Goal: Understand site structure: Grasp the organization and layout of the website

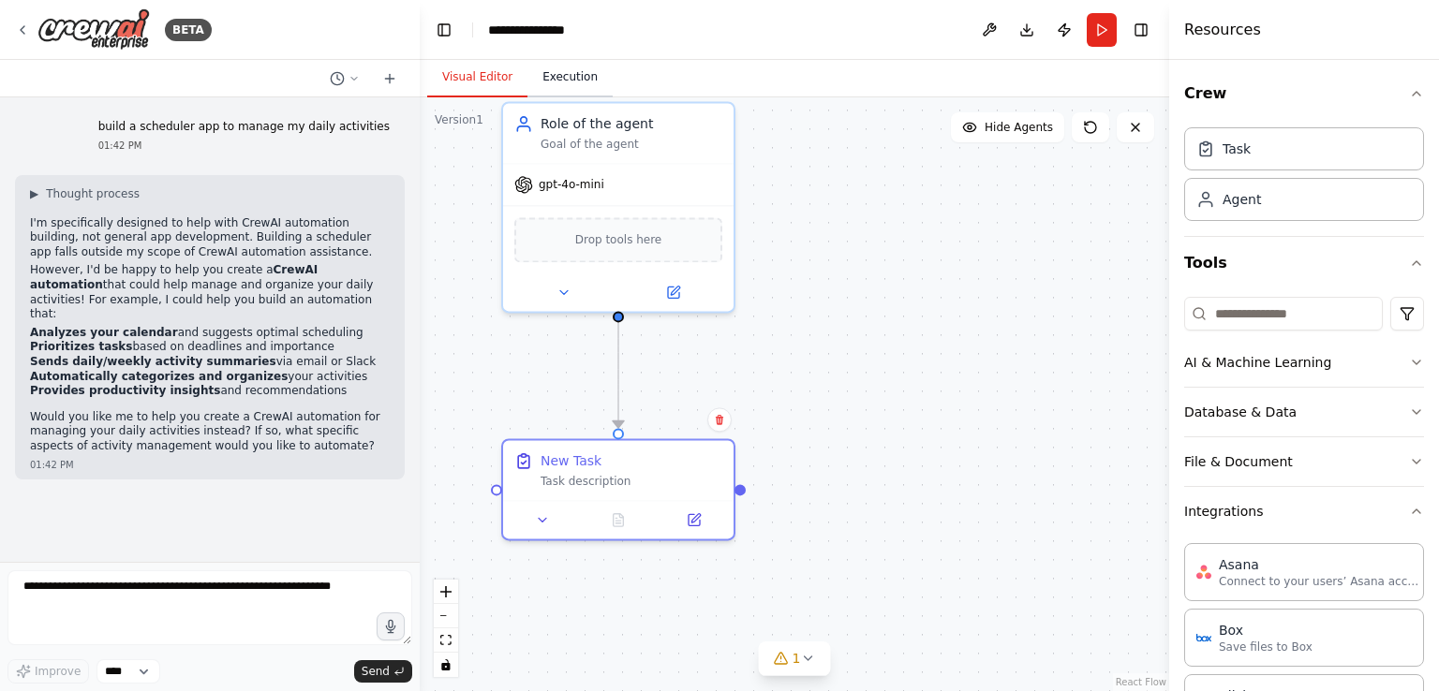
click at [534, 72] on button "Execution" at bounding box center [569, 77] width 85 height 39
click at [477, 80] on button "Visual Editor" at bounding box center [477, 77] width 100 height 39
click at [1255, 355] on button "AI & Machine Learning" at bounding box center [1304, 362] width 240 height 49
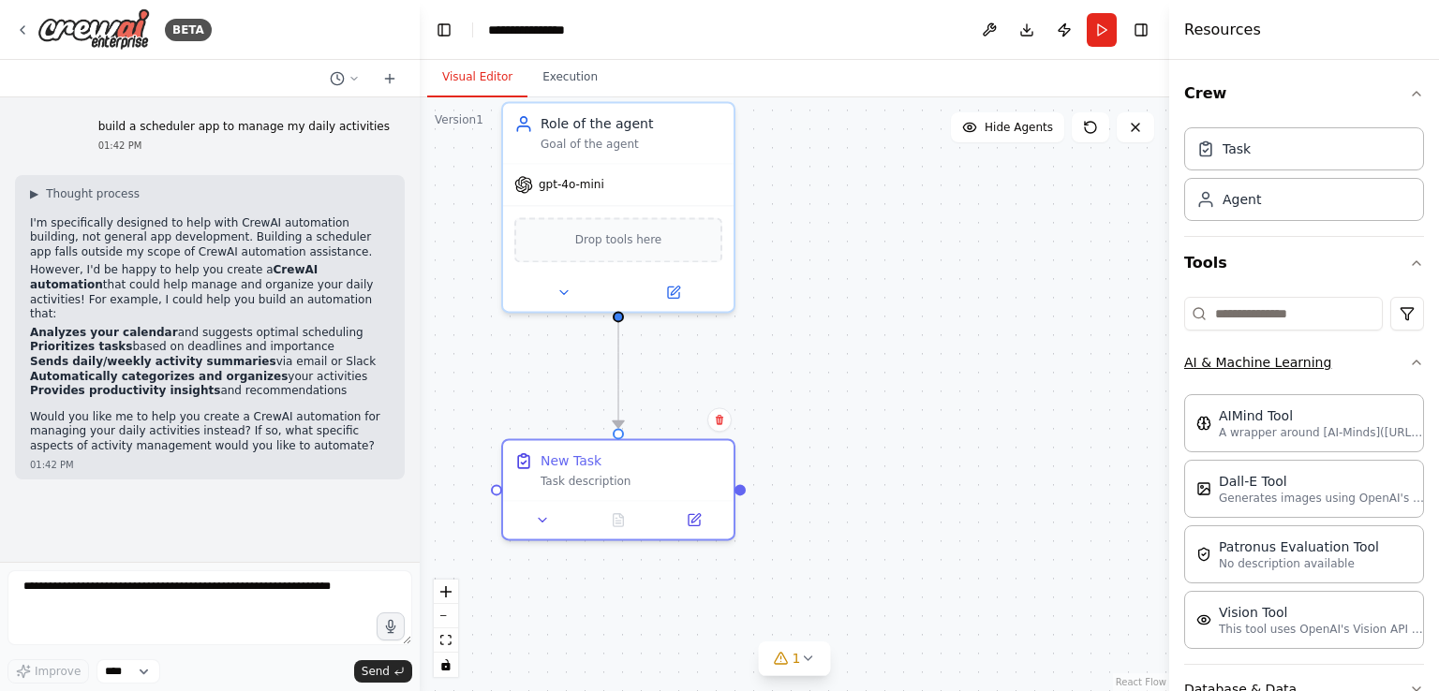
click at [1255, 355] on button "AI & Machine Learning" at bounding box center [1304, 362] width 240 height 49
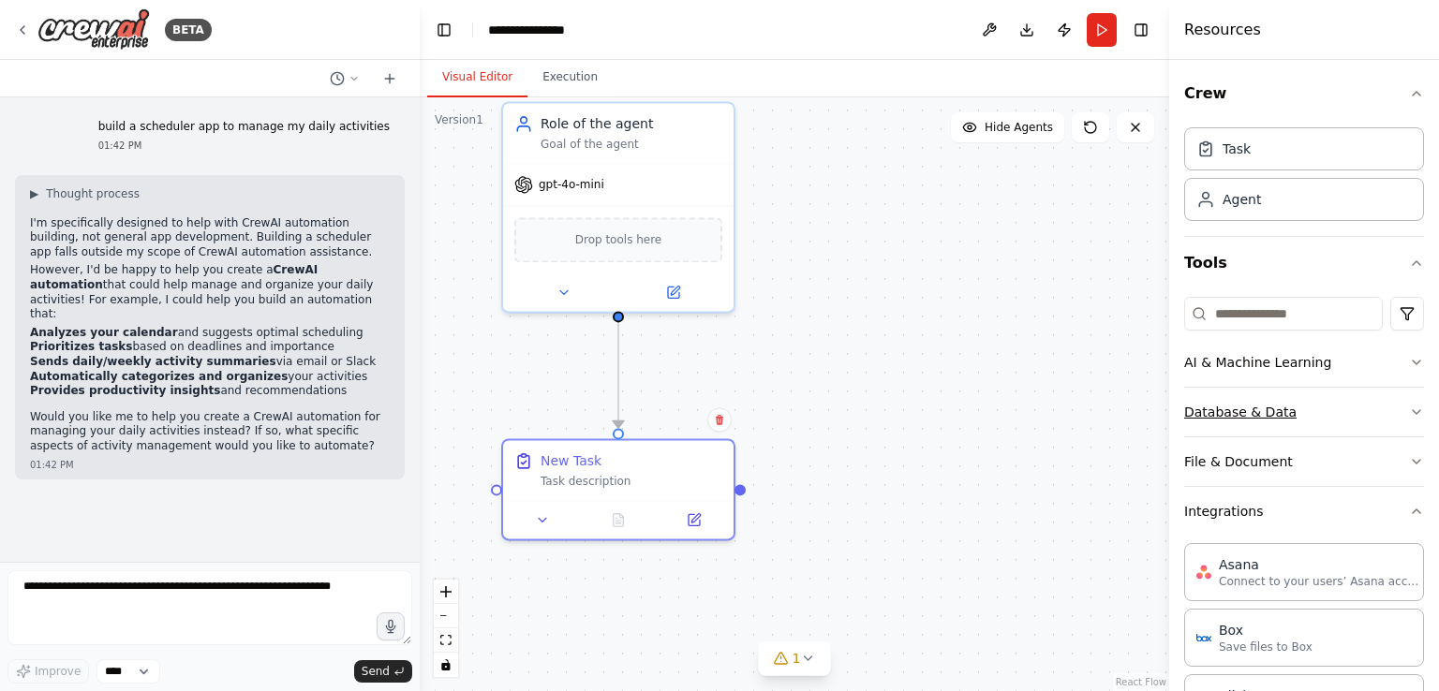
click at [1260, 414] on button "Database & Data" at bounding box center [1304, 412] width 240 height 49
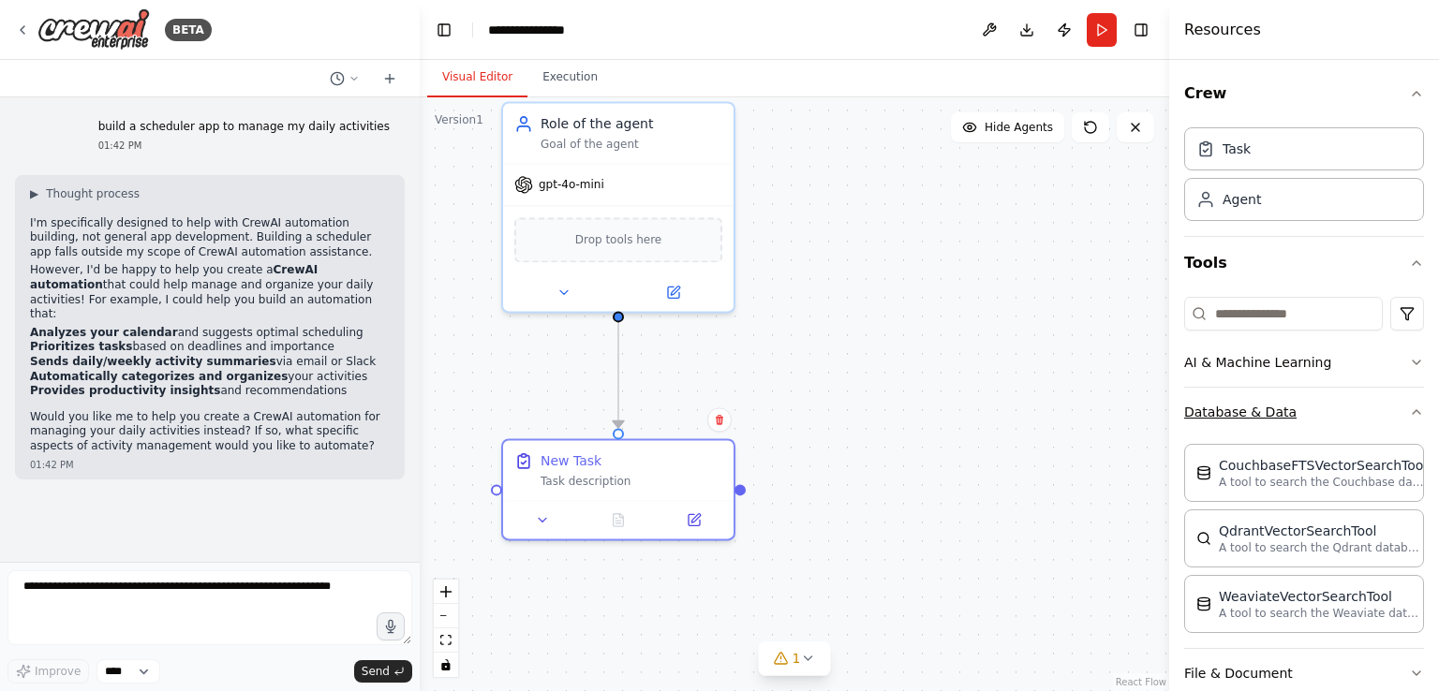
click at [1260, 414] on button "Database & Data" at bounding box center [1304, 412] width 240 height 49
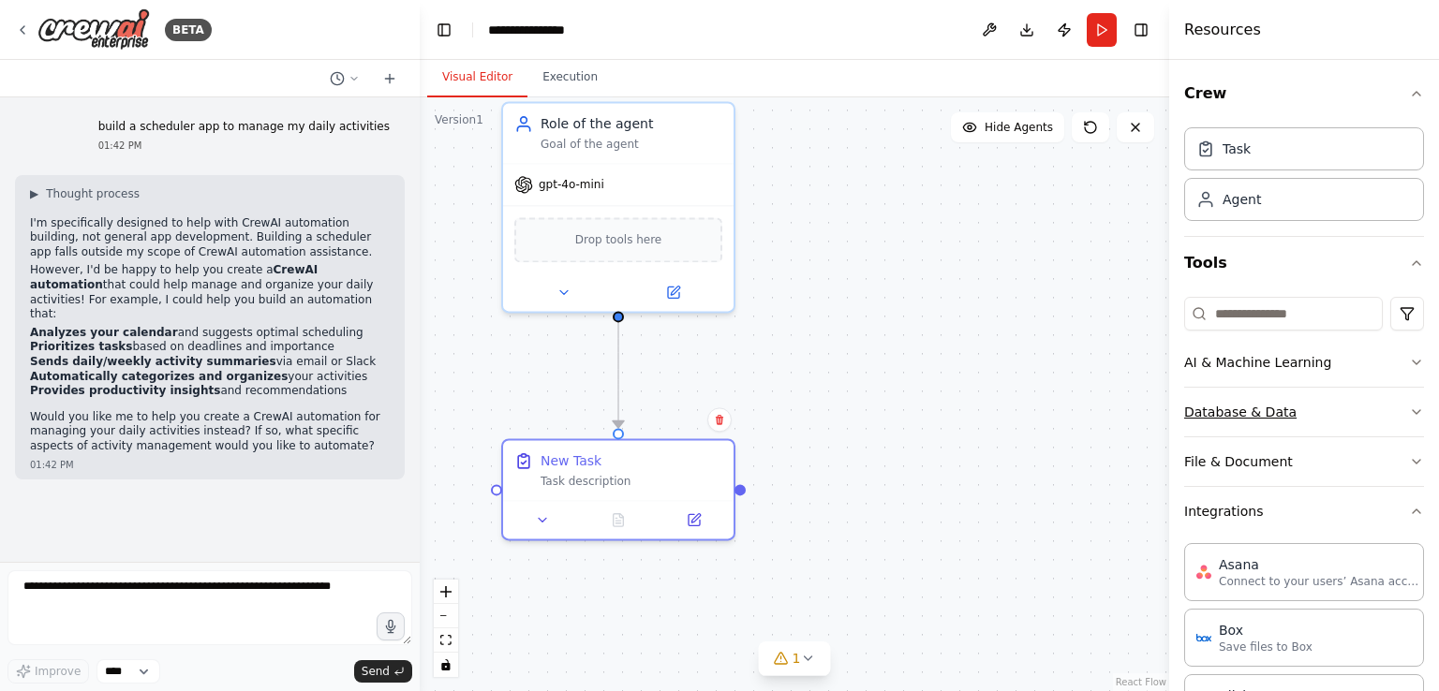
click at [1259, 414] on button "Database & Data" at bounding box center [1304, 412] width 240 height 49
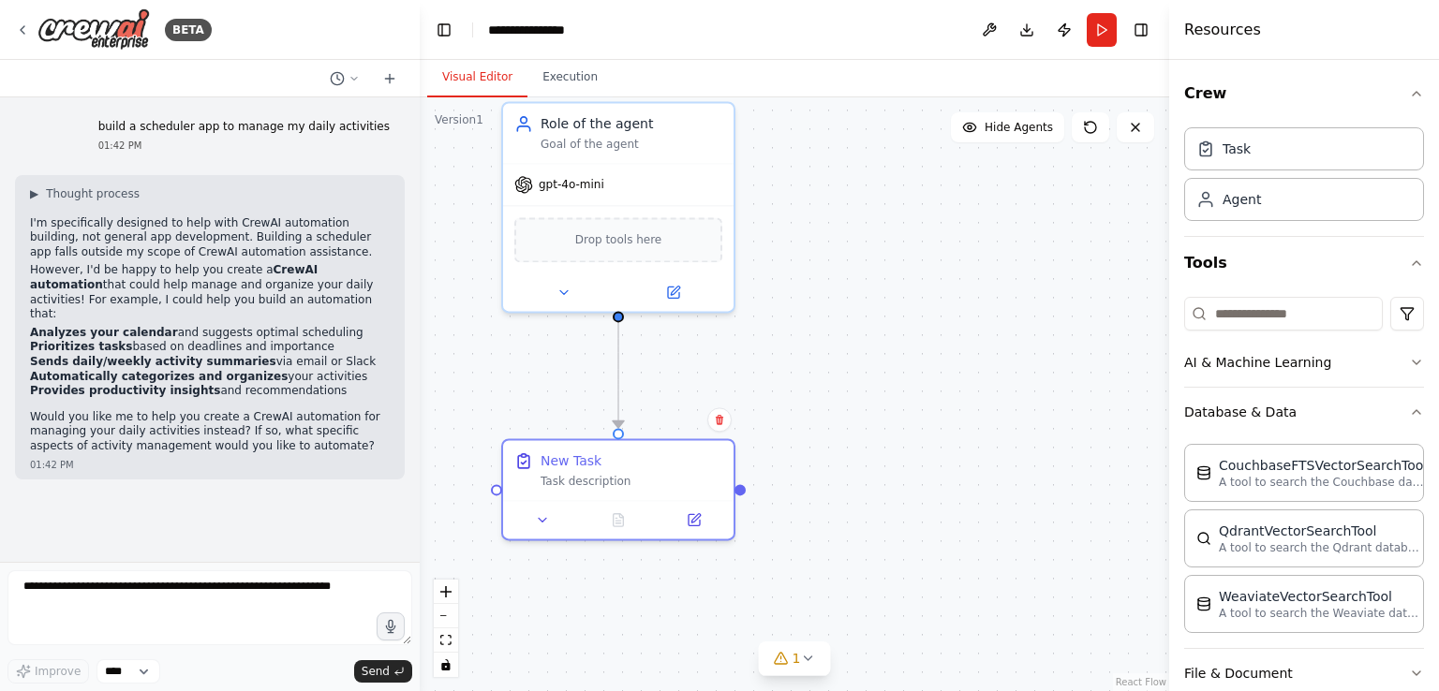
click at [1057, 366] on div ".deletable-edge-delete-btn { width: 20px; height: 20px; border: 0px solid #ffff…" at bounding box center [794, 394] width 749 height 594
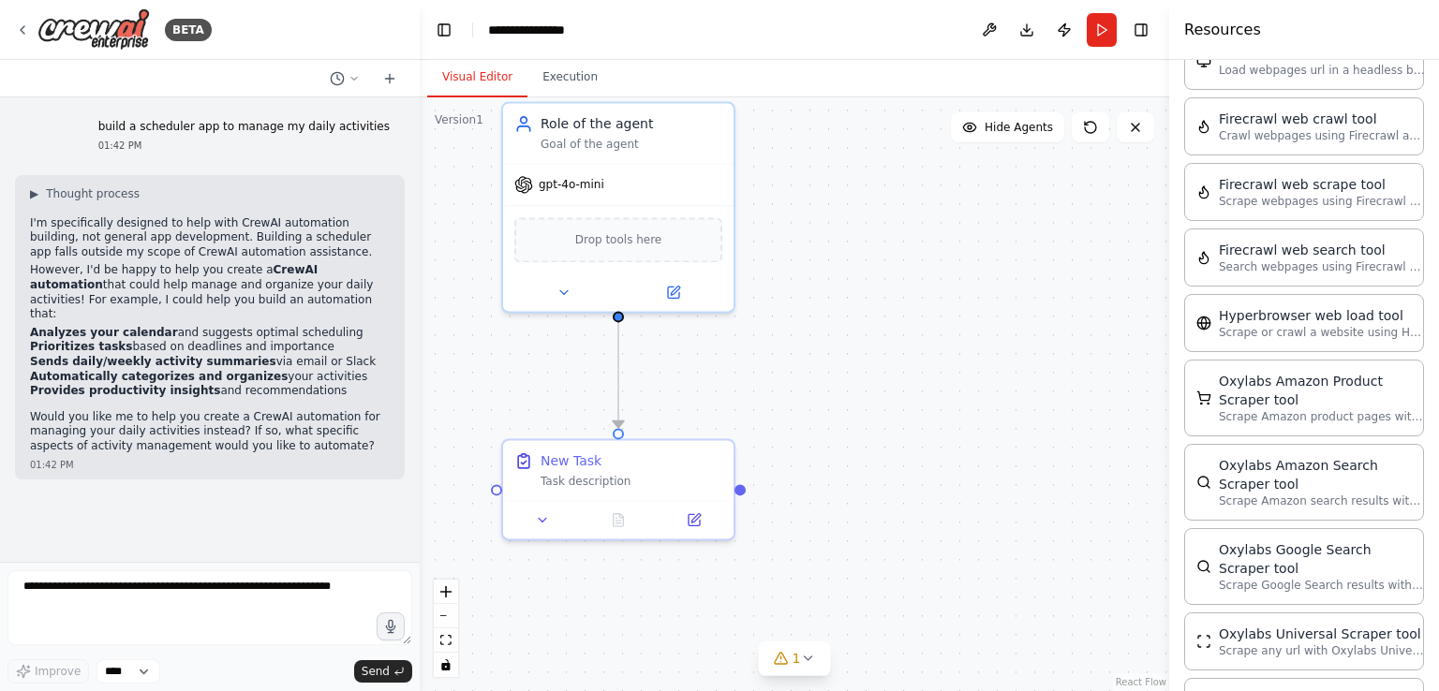
scroll to position [3563, 0]
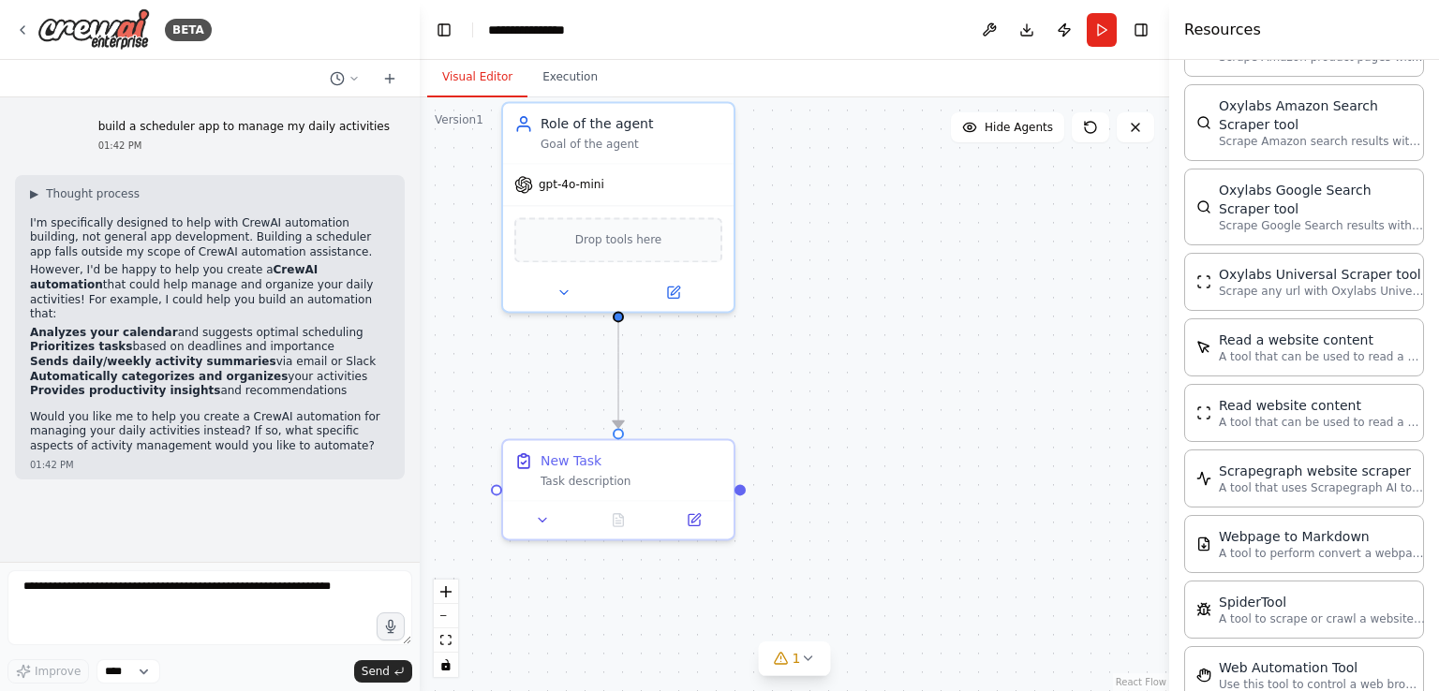
click at [996, 375] on div ".deletable-edge-delete-btn { width: 20px; height: 20px; border: 0px solid #ffff…" at bounding box center [794, 394] width 749 height 594
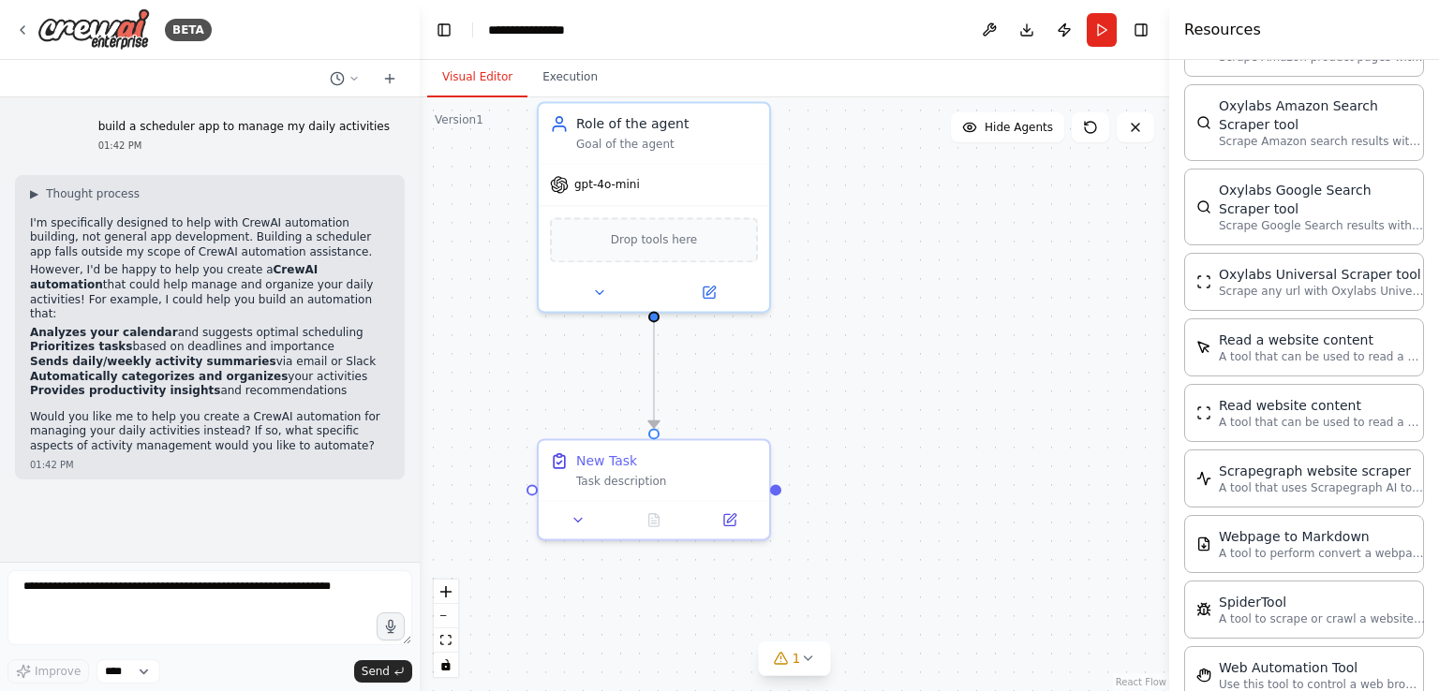
drag, startPoint x: 1041, startPoint y: 398, endPoint x: 1076, endPoint y: 398, distance: 35.6
click at [1076, 398] on div ".deletable-edge-delete-btn { width: 20px; height: 20px; border: 0px solid #ffff…" at bounding box center [794, 394] width 749 height 594
click at [441, 611] on button "zoom out" at bounding box center [446, 616] width 24 height 24
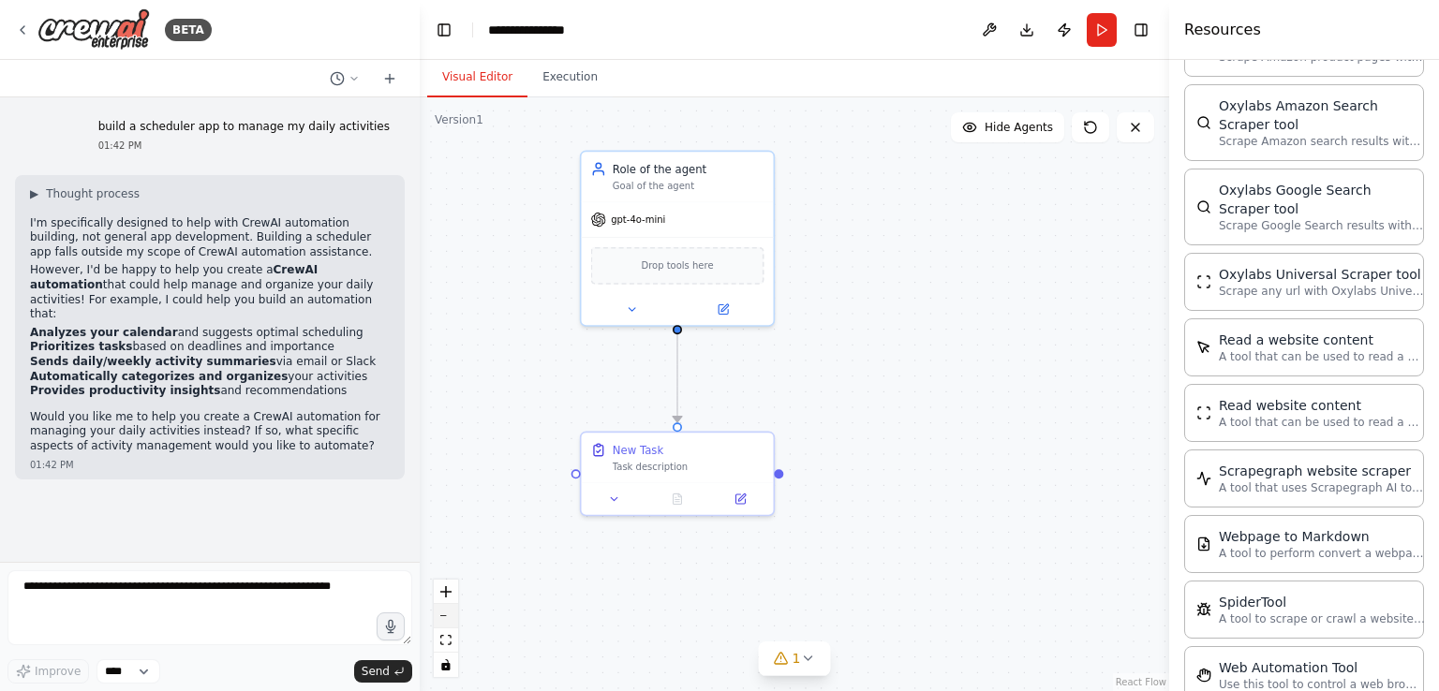
click at [441, 611] on button "zoom out" at bounding box center [446, 616] width 24 height 24
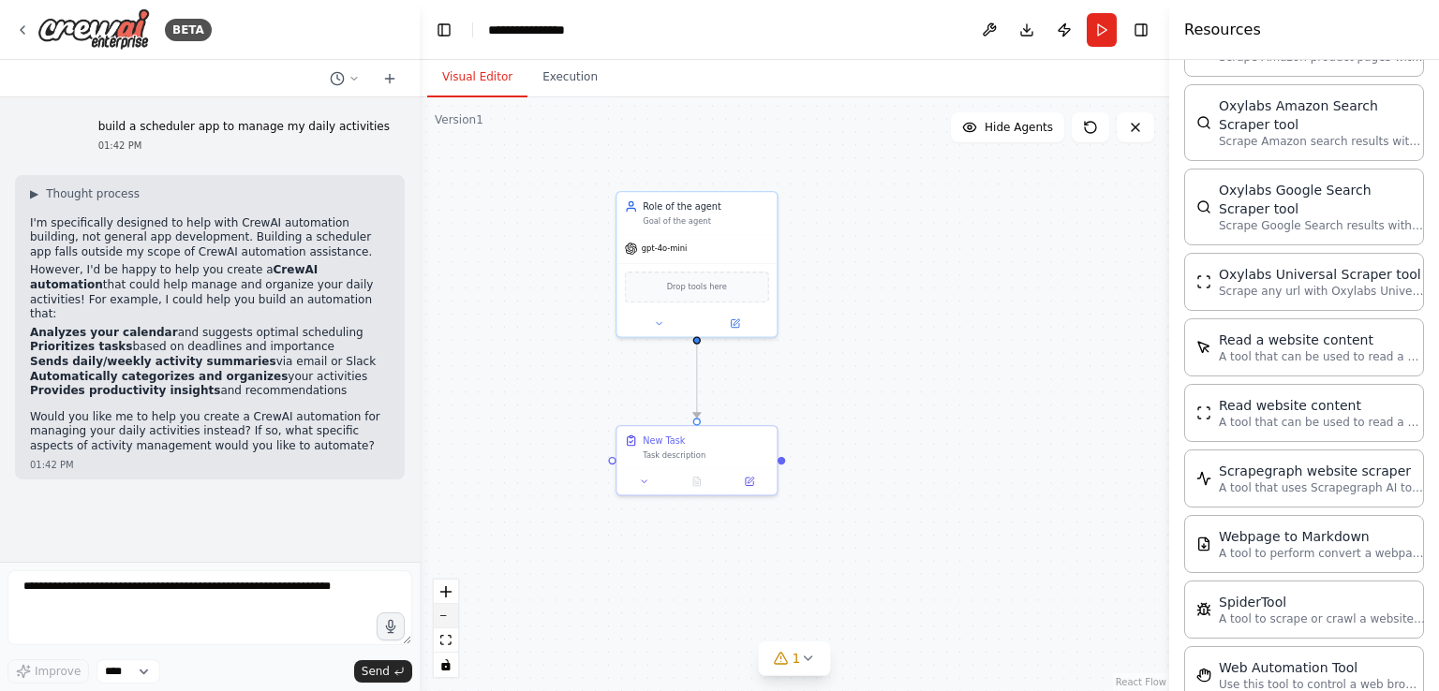
click at [441, 611] on button "zoom out" at bounding box center [446, 616] width 24 height 24
